Goal: Task Accomplishment & Management: Complete application form

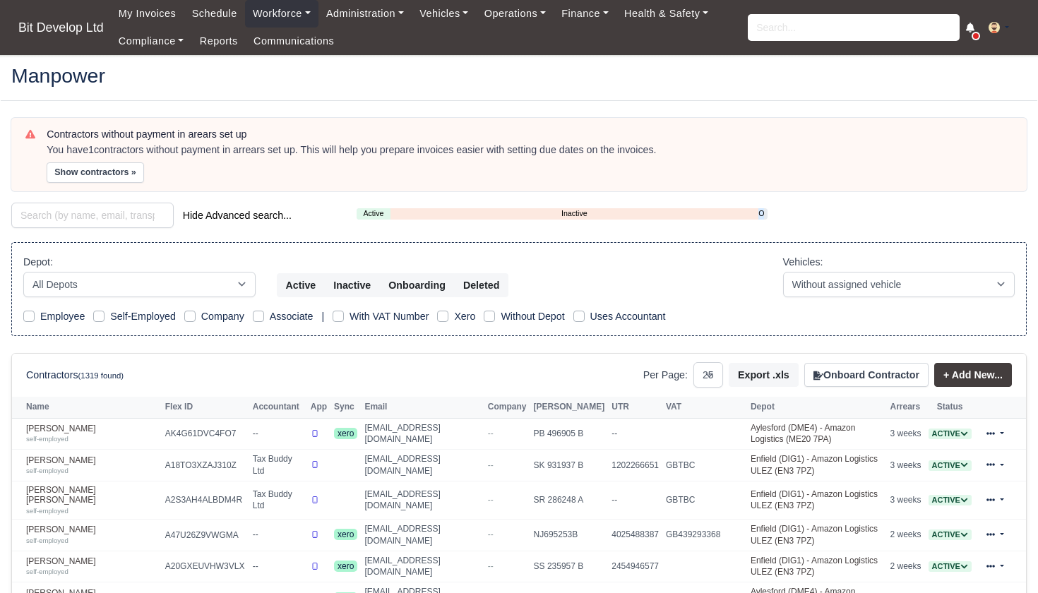
select select "25"
click at [862, 372] on button "Onboard Contractor" at bounding box center [867, 375] width 124 height 24
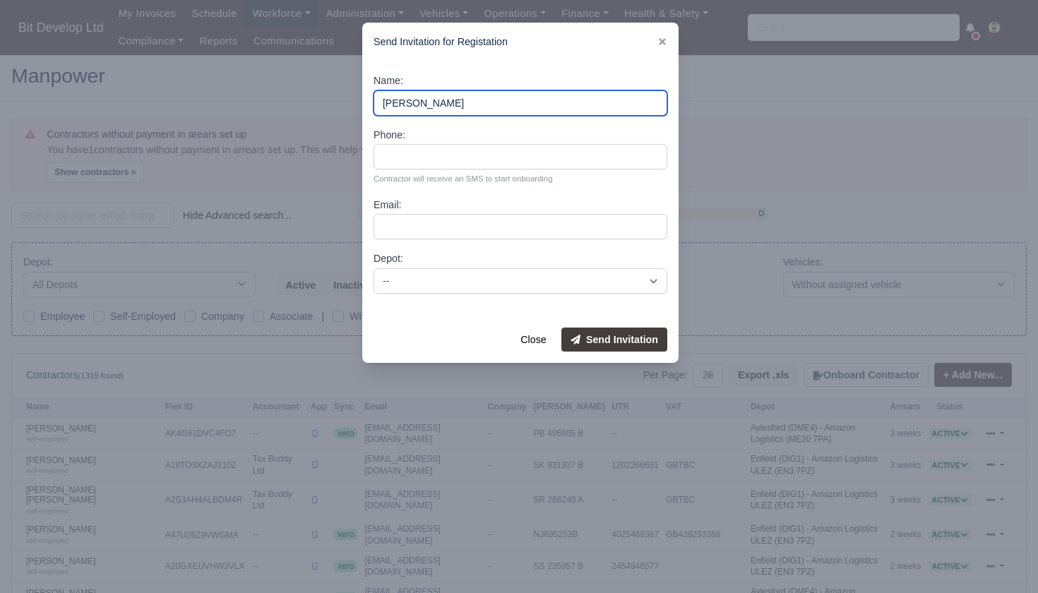
type input "[PERSON_NAME]"
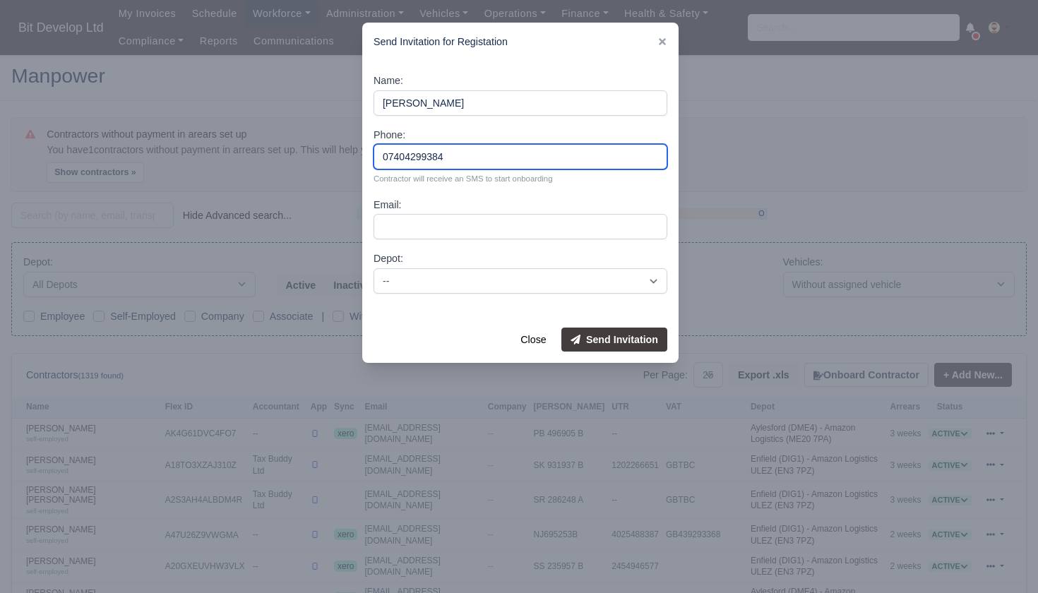
type input "07404299384"
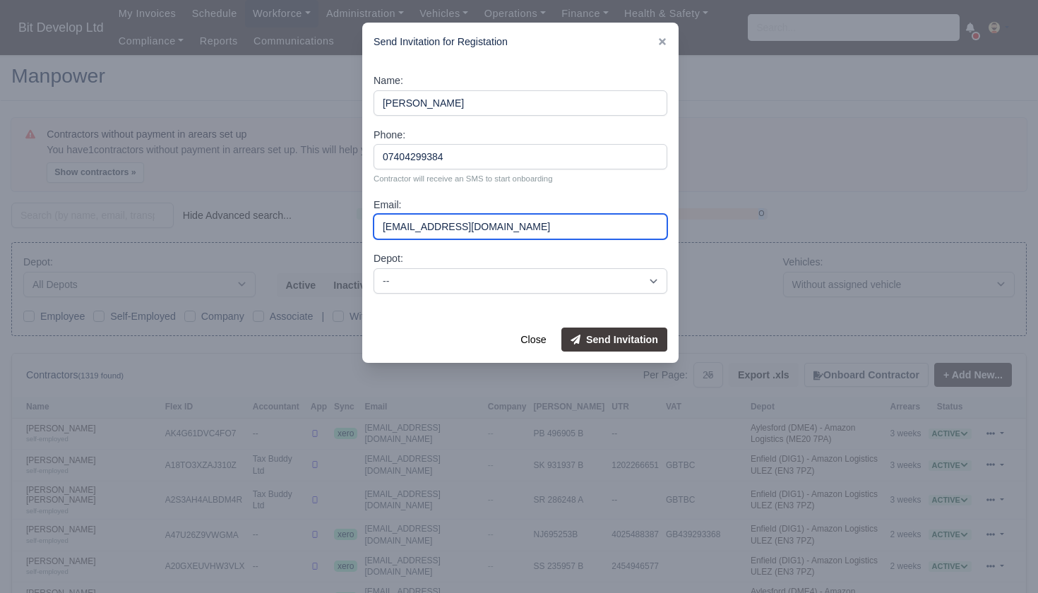
type input "[EMAIL_ADDRESS][DOMAIN_NAME]"
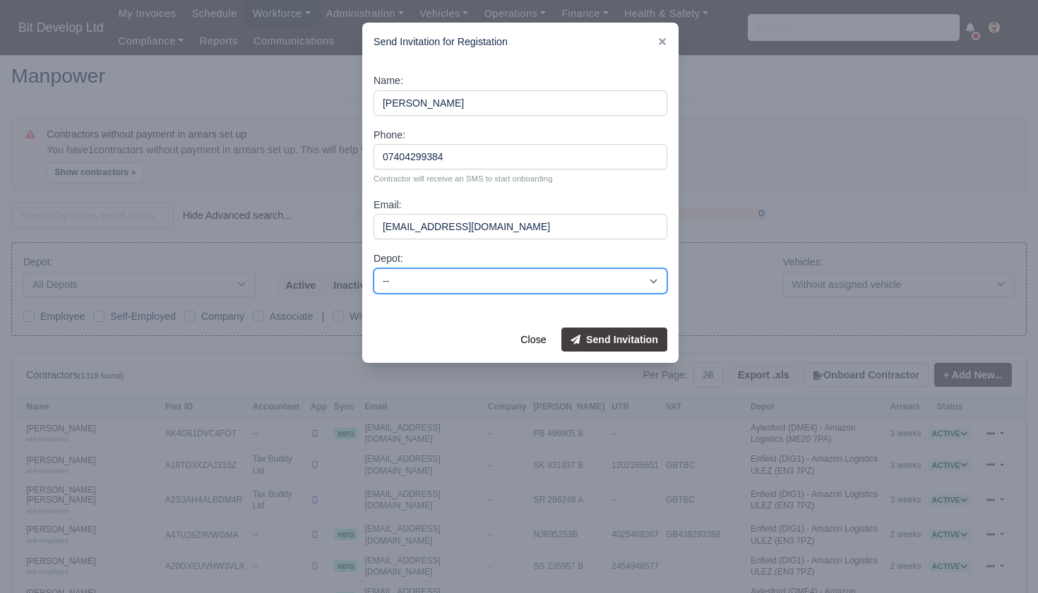
select select "2"
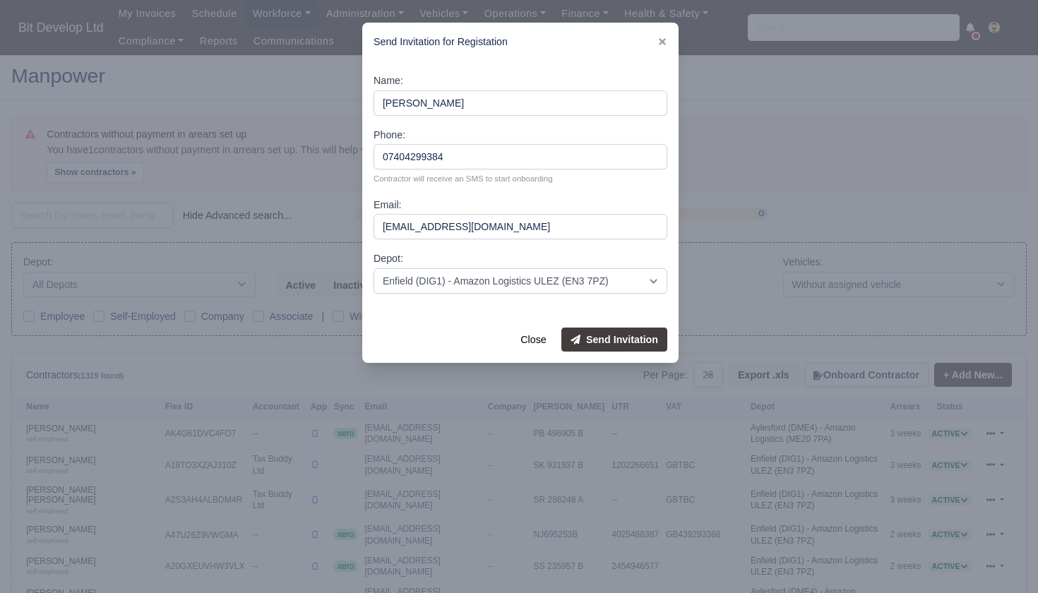
click at [625, 334] on button "Send Invitation" at bounding box center [615, 340] width 106 height 24
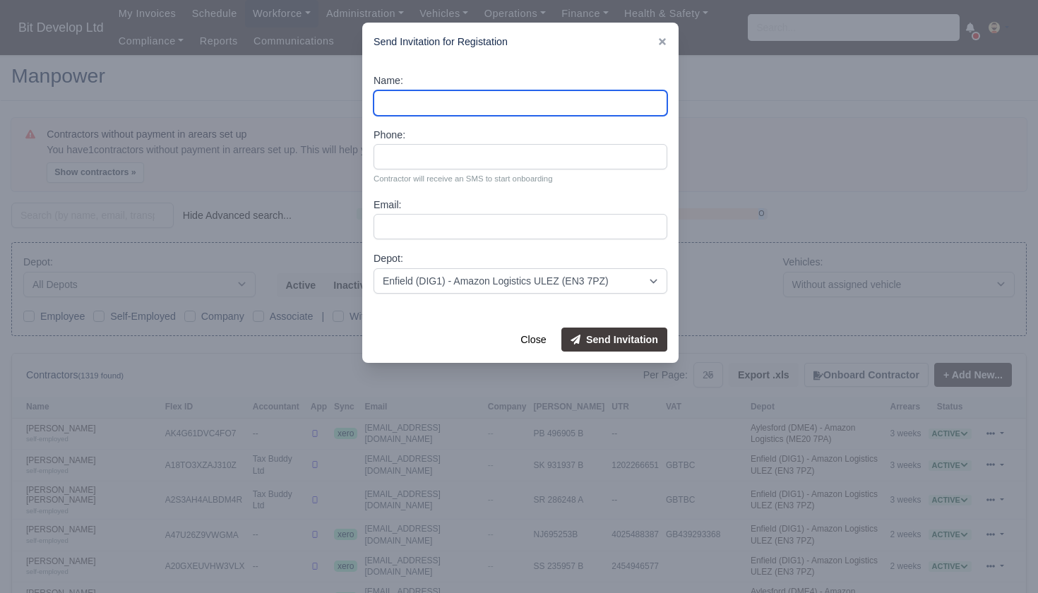
click at [463, 98] on input "Name:" at bounding box center [521, 102] width 294 height 25
type input "[PERSON_NAME]"
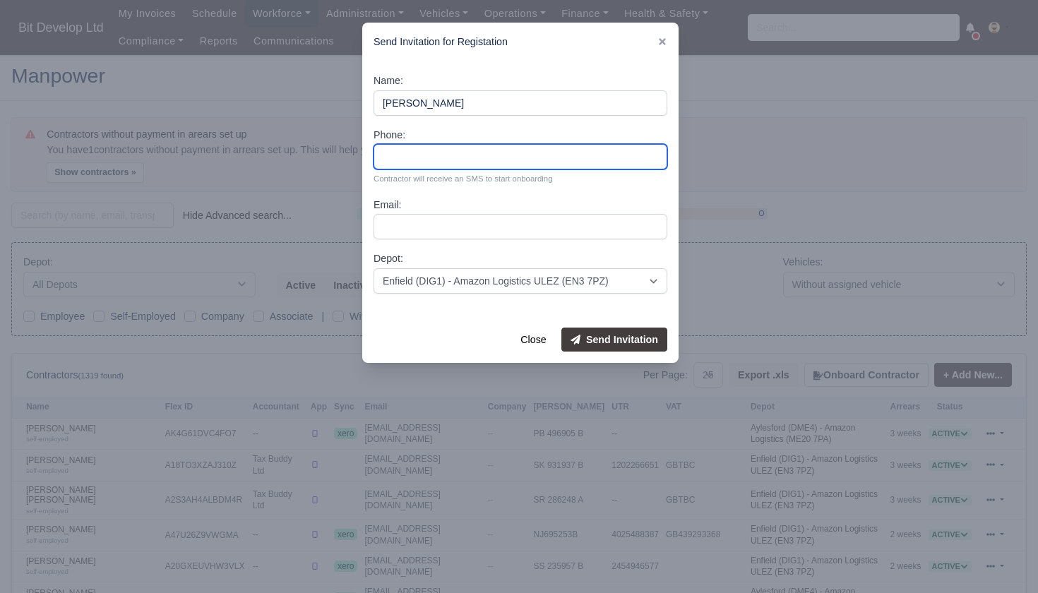
click at [431, 151] on input "Phone:" at bounding box center [521, 156] width 294 height 25
type input "07311844960"
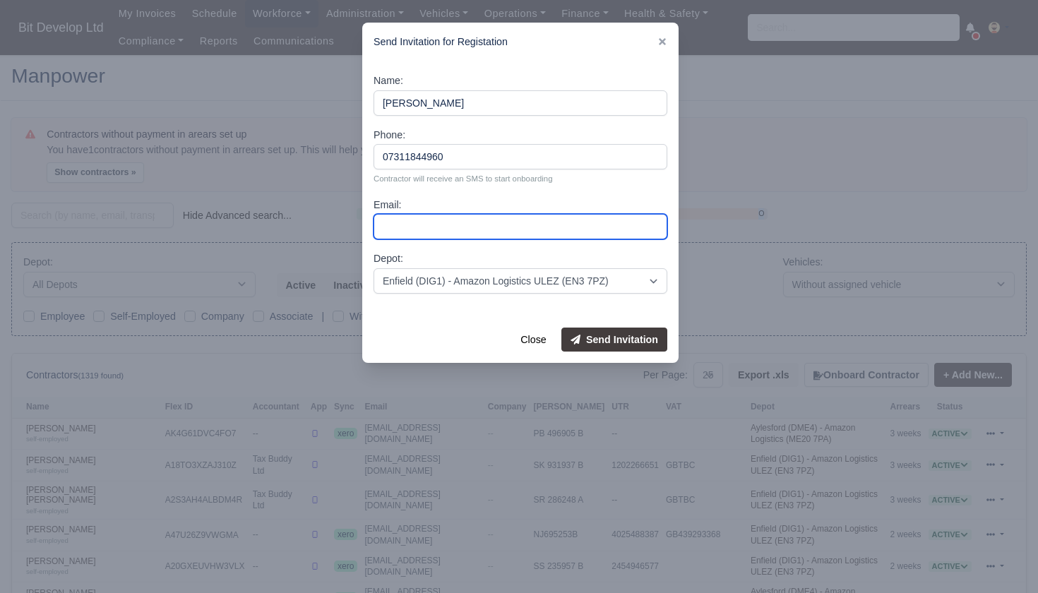
click at [470, 224] on input "Email:" at bounding box center [521, 226] width 294 height 25
type input "[EMAIL_ADDRESS][DOMAIN_NAME]"
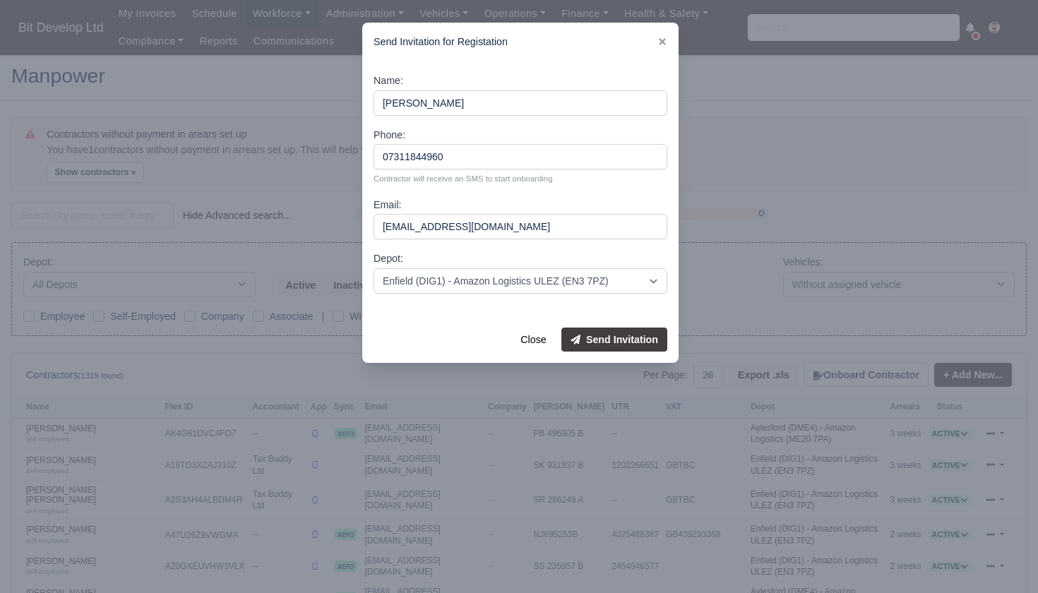
click at [622, 343] on button "Send Invitation" at bounding box center [615, 340] width 106 height 24
click at [661, 40] on icon at bounding box center [662, 41] width 7 height 7
